Goal: Navigation & Orientation: Find specific page/section

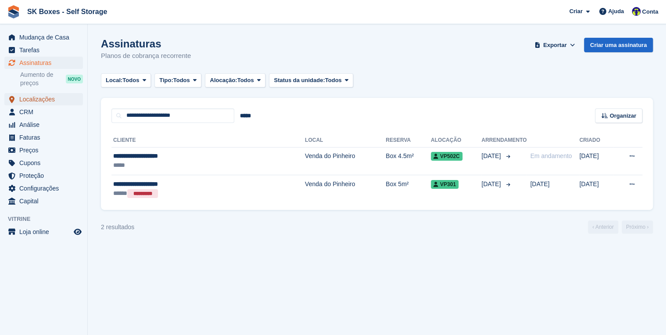
click at [36, 101] on span "Localizações" at bounding box center [45, 99] width 53 height 12
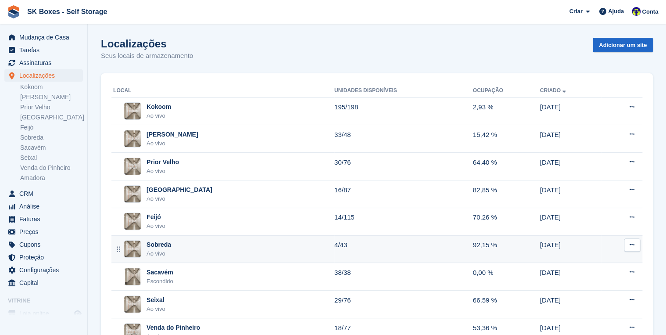
click at [156, 239] on td "Sobreda Ao vivo" at bounding box center [222, 249] width 223 height 28
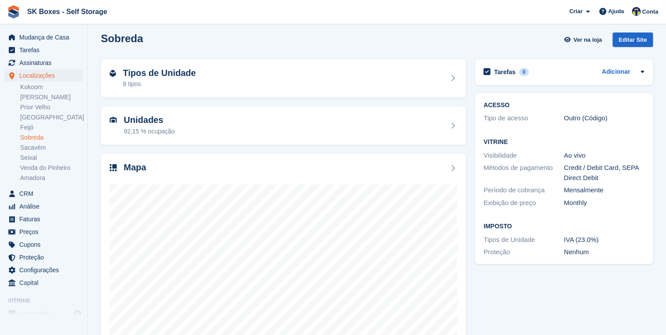
scroll to position [4, 0]
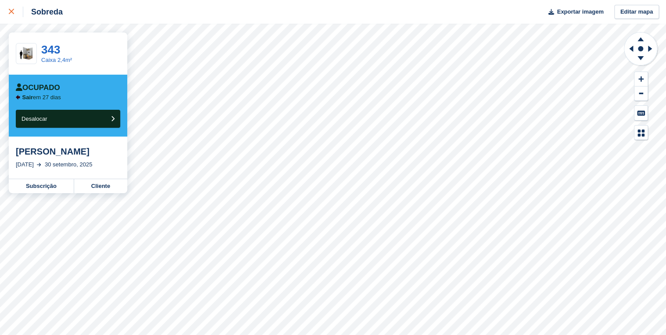
click at [9, 13] on icon at bounding box center [11, 11] width 5 height 5
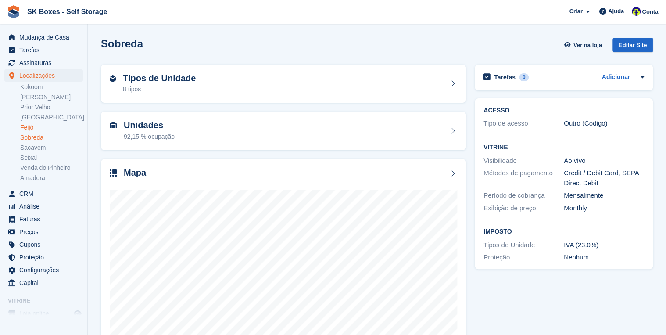
click at [28, 126] on link "Feijó" at bounding box center [51, 127] width 63 height 8
click at [281, 185] on div at bounding box center [283, 266] width 347 height 175
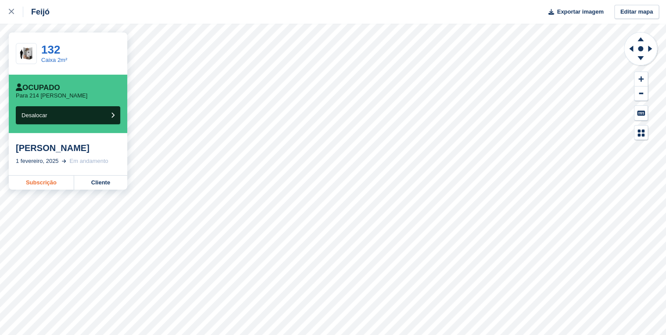
click at [44, 184] on link "Subscrição" at bounding box center [41, 182] width 65 height 14
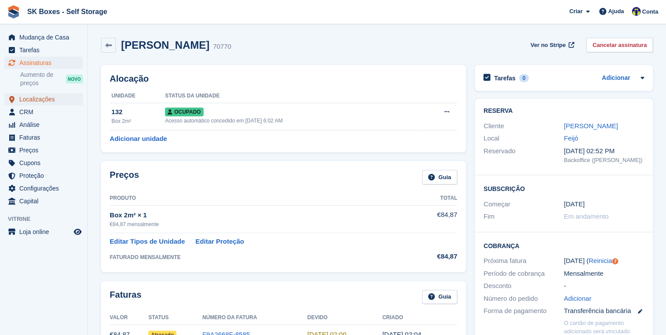
click at [40, 103] on span "Localizações" at bounding box center [45, 99] width 53 height 12
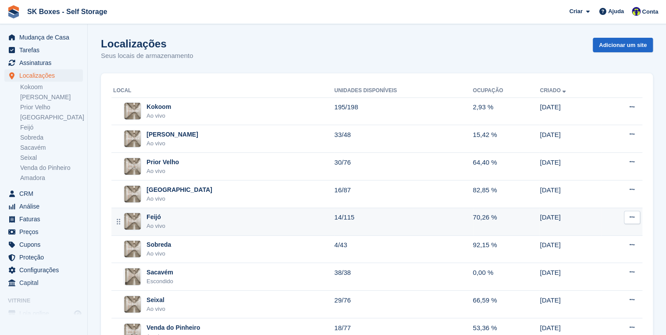
click at [162, 213] on div "Feijó" at bounding box center [155, 216] width 19 height 9
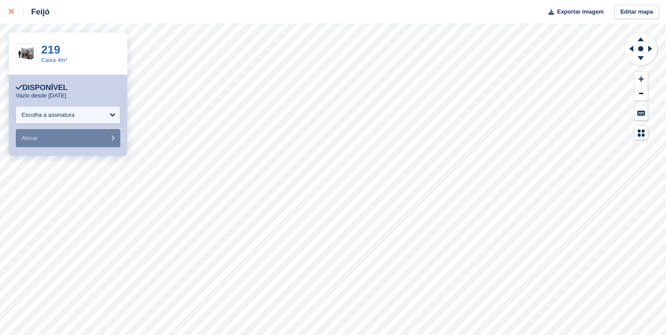
click at [7, 14] on link at bounding box center [11, 12] width 23 height 24
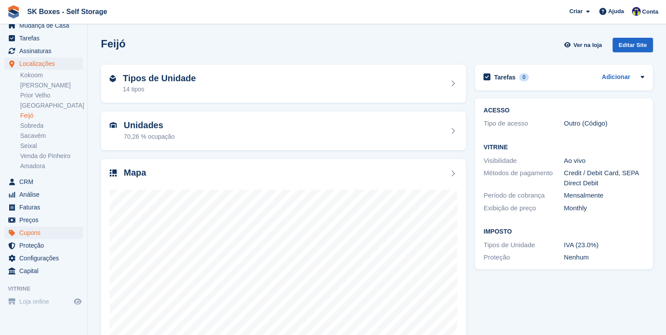
scroll to position [32, 0]
